Goal: Task Accomplishment & Management: Complete application form

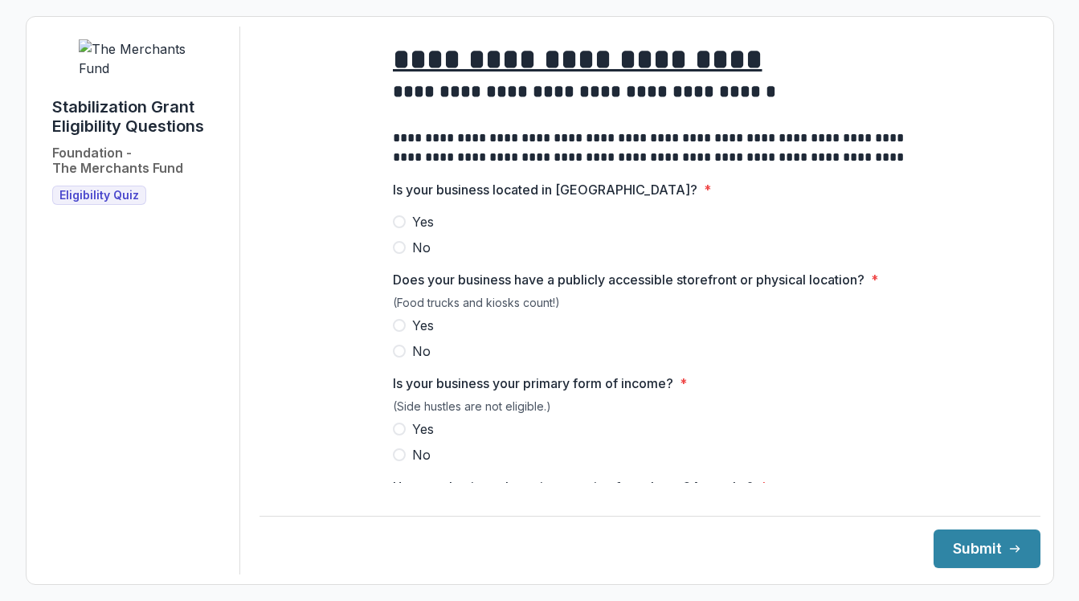
click at [395, 228] on span at bounding box center [399, 221] width 13 height 13
click at [394, 332] on span at bounding box center [399, 325] width 13 height 13
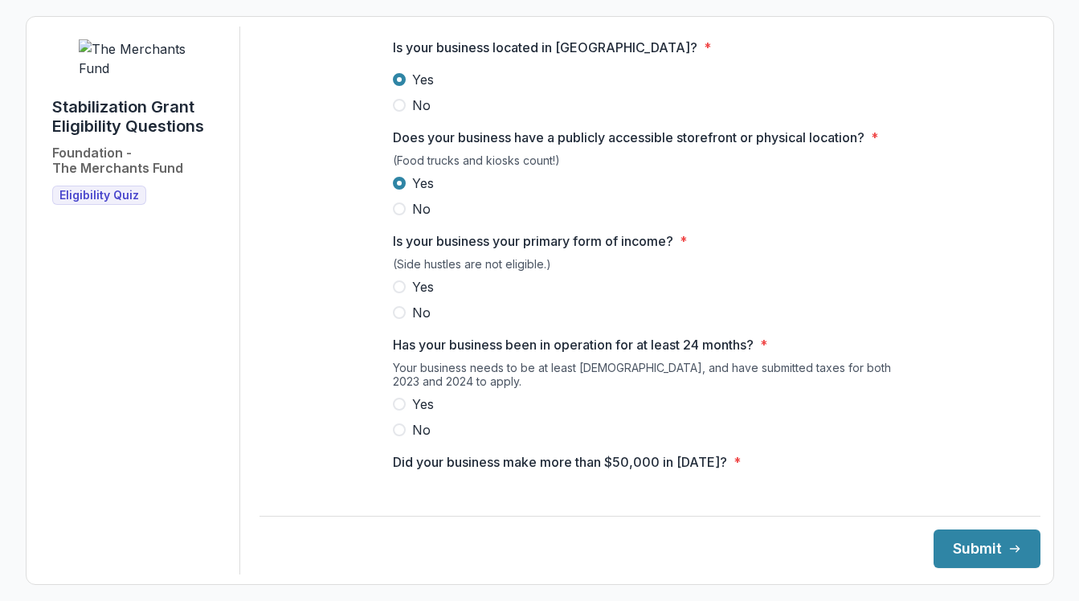
scroll to position [149, 0]
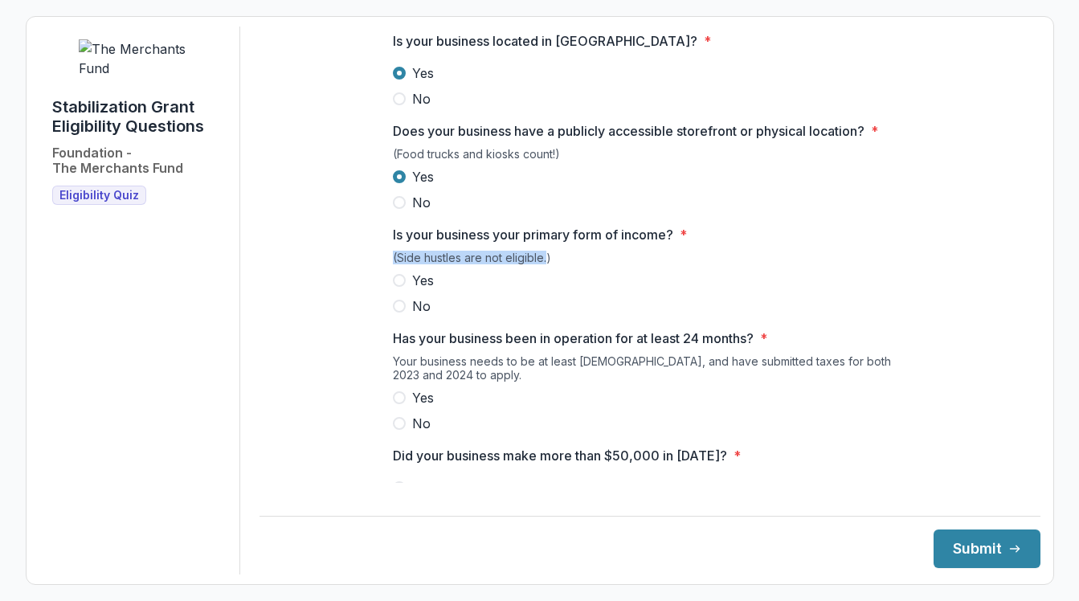
drag, startPoint x: 542, startPoint y: 267, endPoint x: 392, endPoint y: 271, distance: 150.3
click at [393, 271] on div "(Side hustles are not eligible.)" at bounding box center [650, 261] width 514 height 20
copy div "(Side hustles are not eligible."
click at [397, 287] on span at bounding box center [399, 280] width 13 height 13
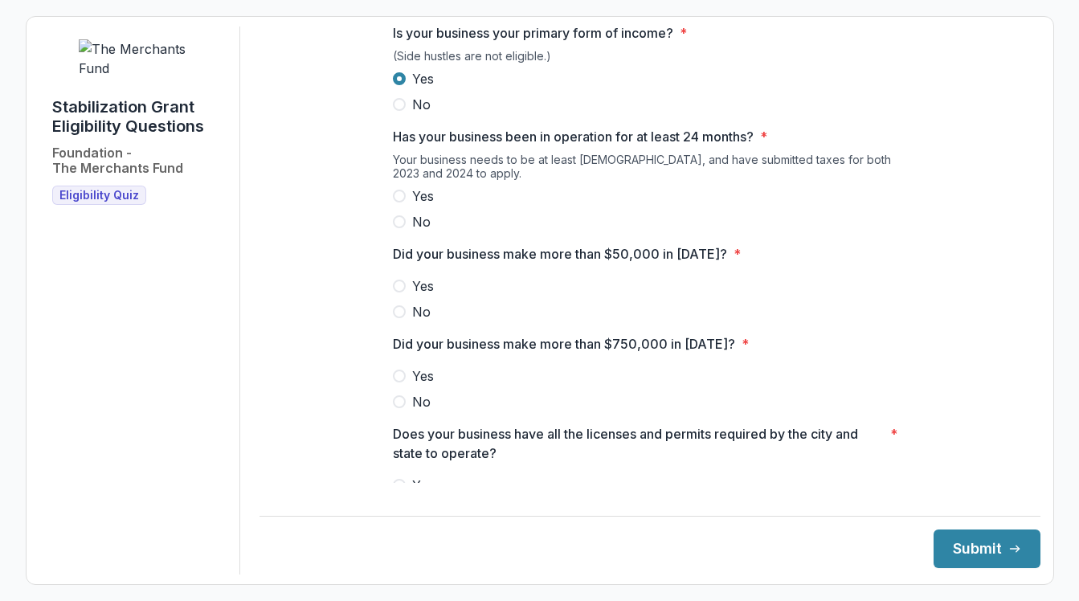
scroll to position [363, 0]
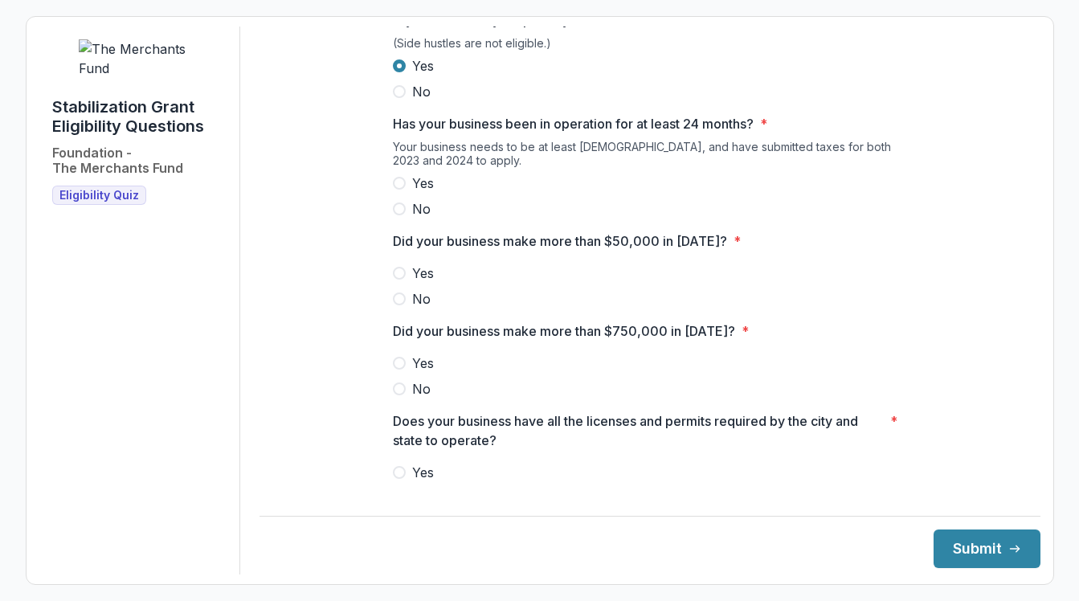
click at [395, 190] on span at bounding box center [399, 183] width 13 height 13
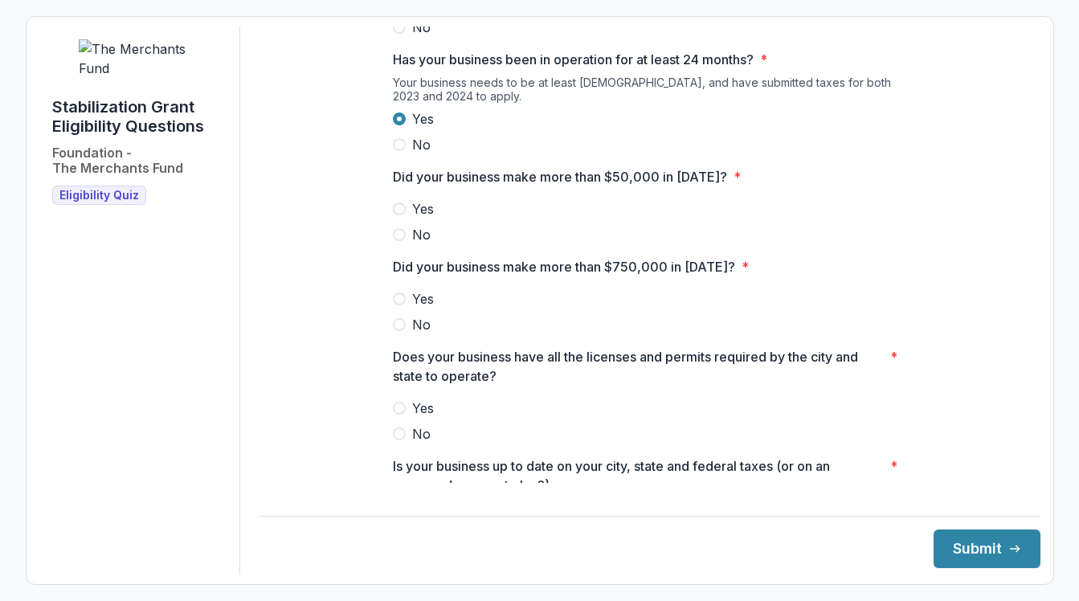
scroll to position [428, 0]
click at [398, 214] on span at bounding box center [399, 208] width 13 height 13
click at [393, 333] on label "No" at bounding box center [650, 323] width 514 height 19
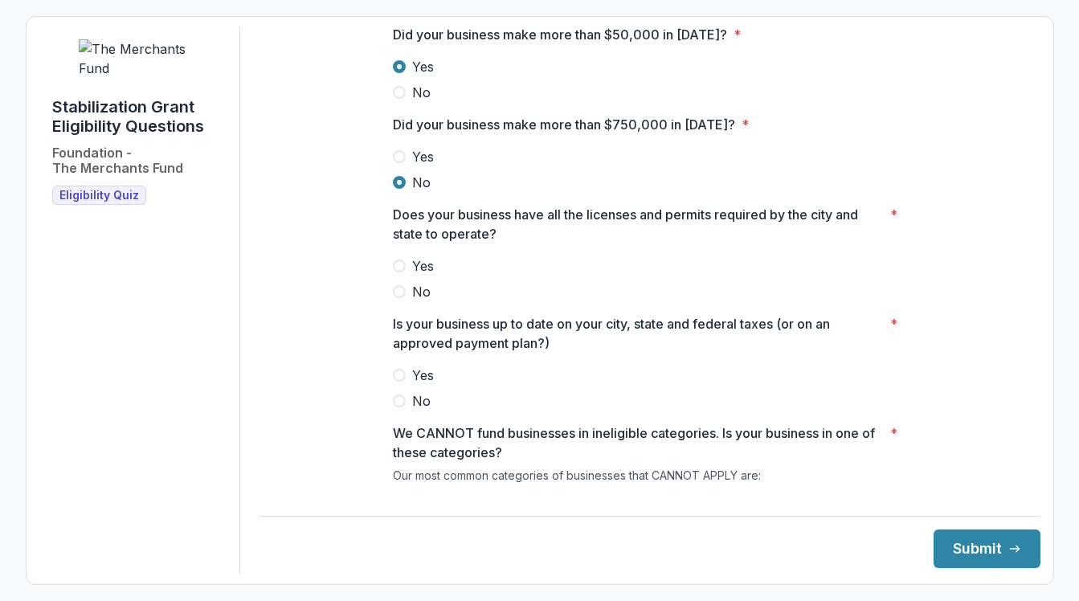
scroll to position [624, 0]
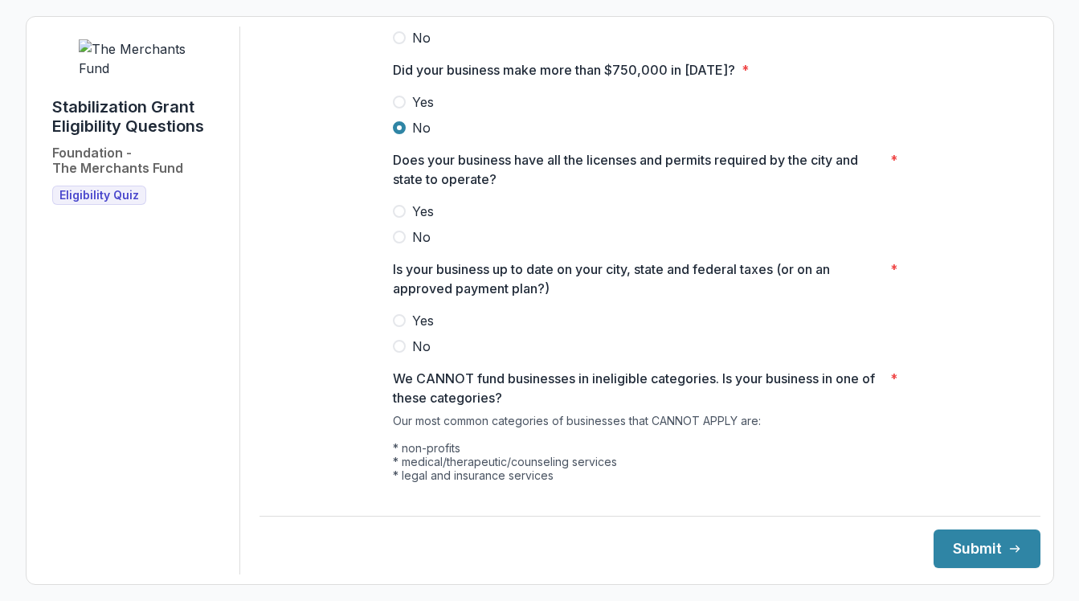
click at [397, 218] on span at bounding box center [399, 211] width 13 height 13
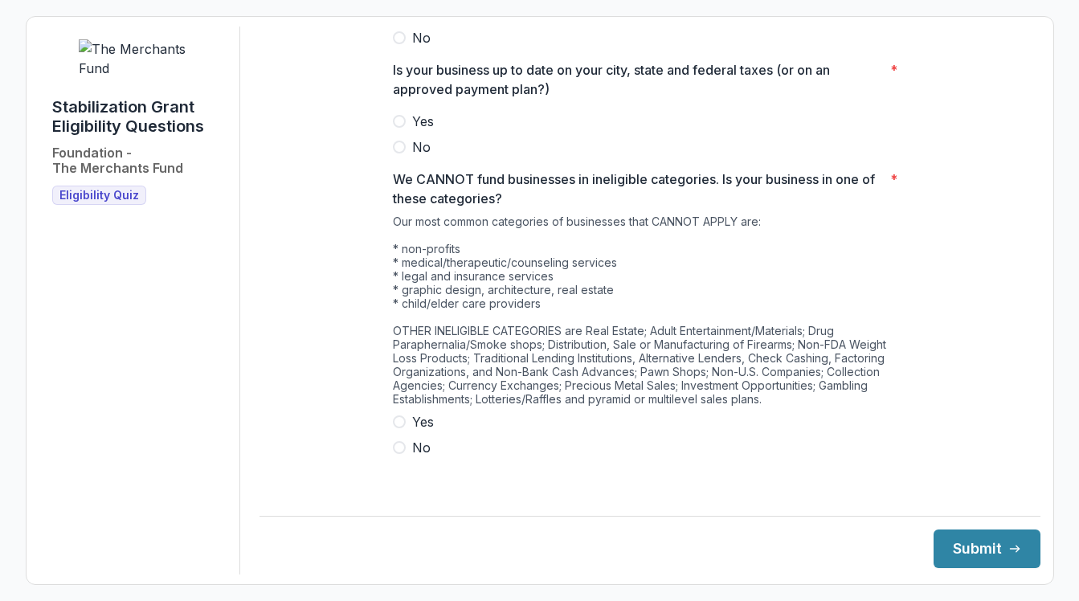
scroll to position [823, 0]
click at [395, 154] on span at bounding box center [399, 147] width 13 height 13
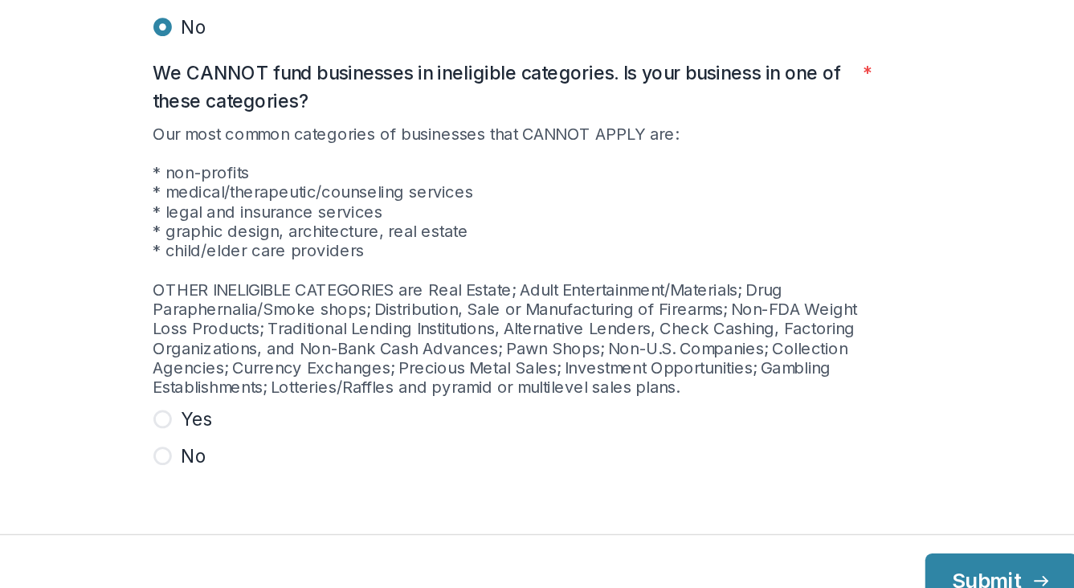
click at [390, 416] on span at bounding box center [396, 422] width 13 height 13
click at [390, 442] on span at bounding box center [396, 448] width 13 height 13
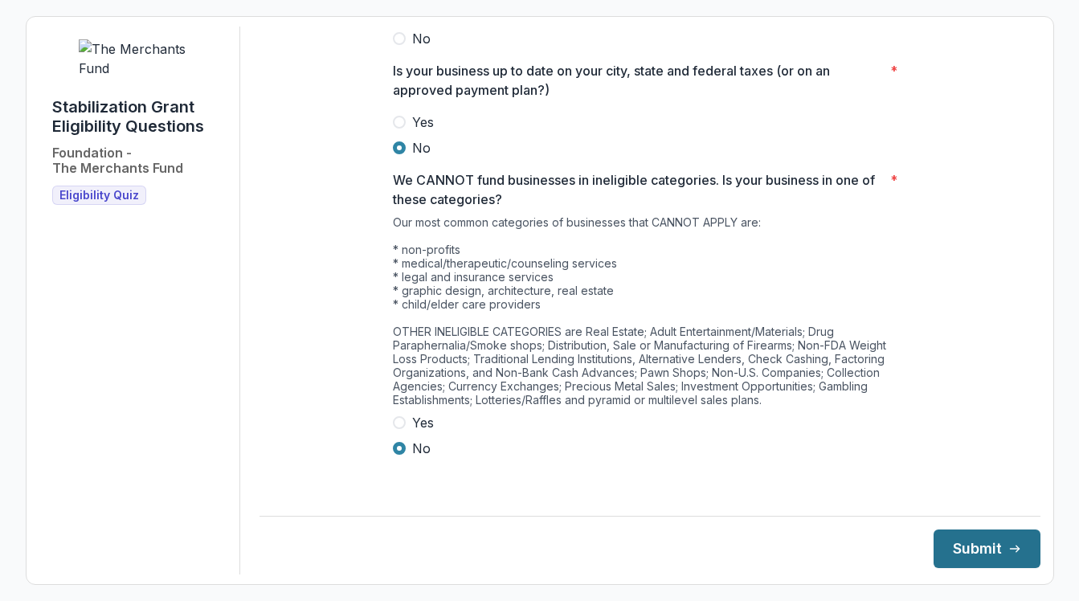
click at [975, 543] on button "Submit" at bounding box center [986, 548] width 107 height 39
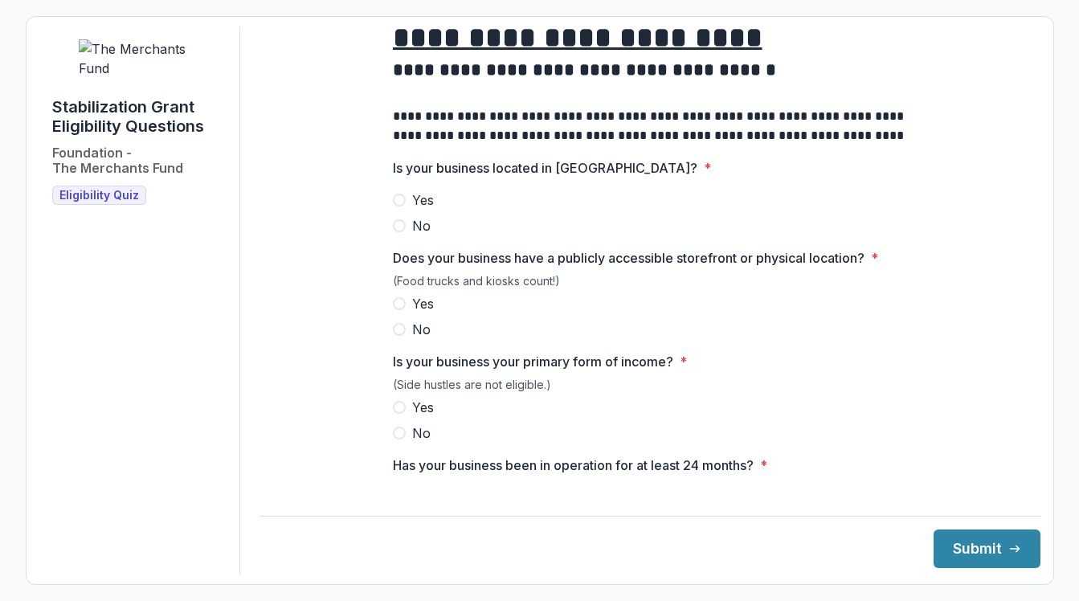
scroll to position [19, 0]
